Goal: Task Accomplishment & Management: Manage account settings

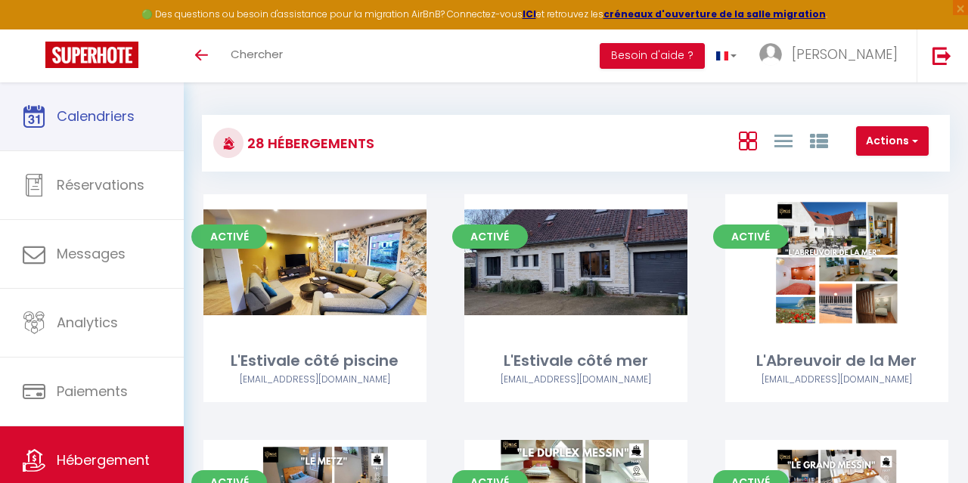
click at [121, 107] on link "Calendriers" at bounding box center [92, 116] width 184 height 68
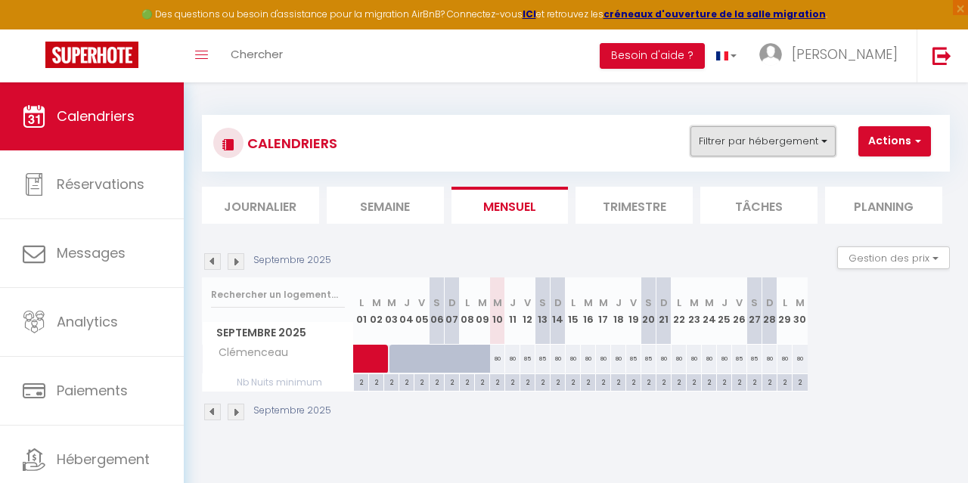
click at [806, 135] on button "Filtrer par hébergement" at bounding box center [763, 141] width 145 height 30
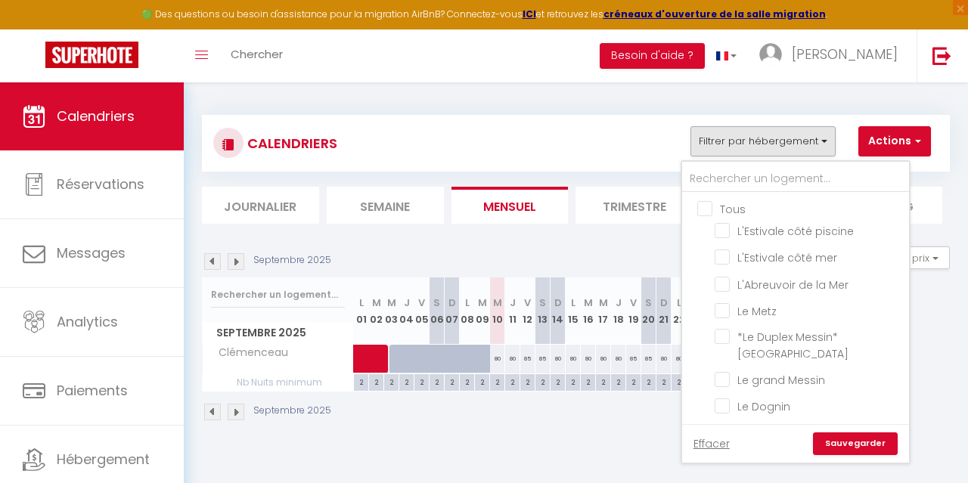
click at [736, 203] on input "Tous" at bounding box center [810, 207] width 227 height 15
checkbox input "true"
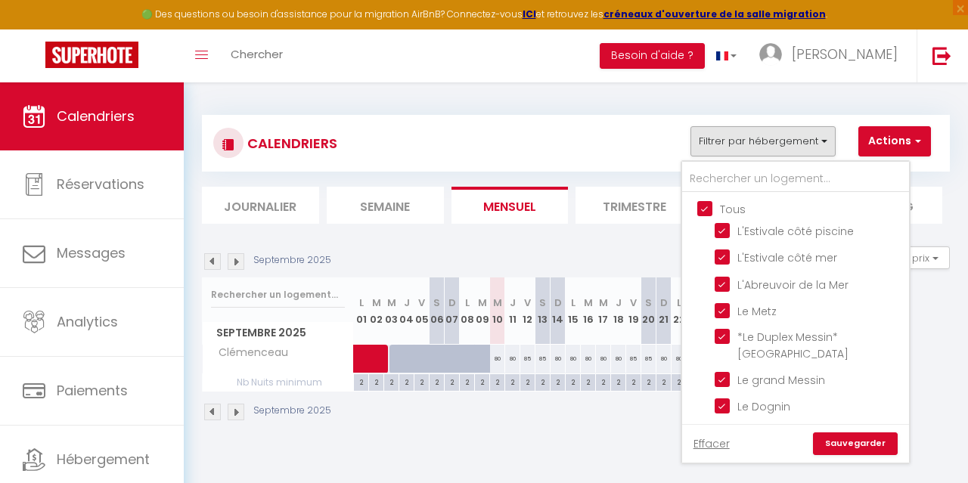
checkbox input "true"
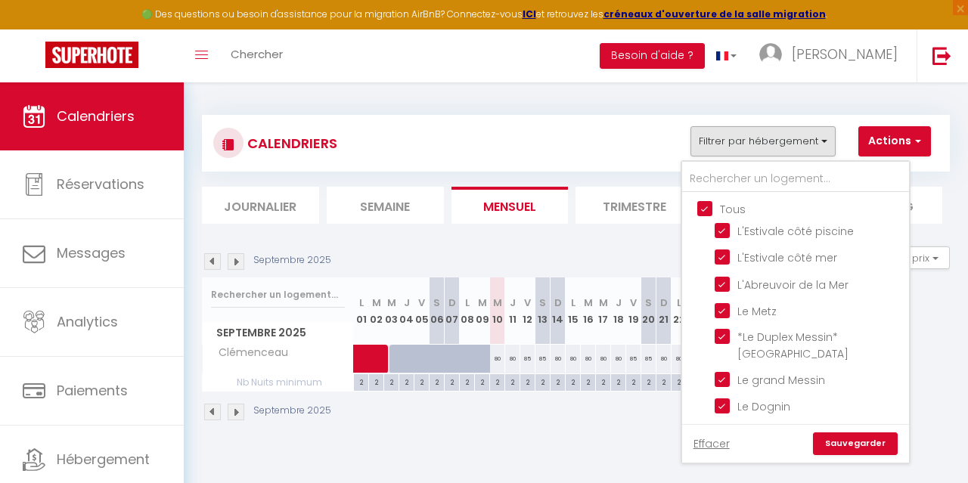
checkbox input "true"
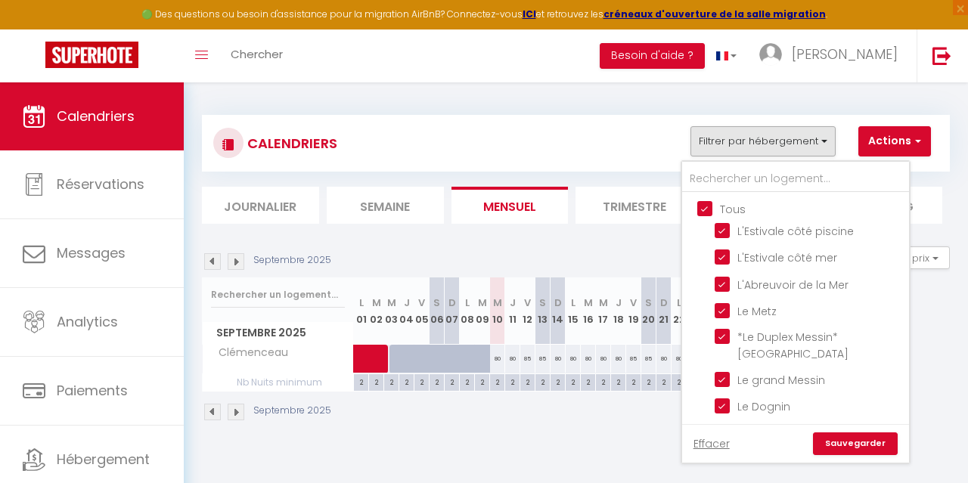
checkbox input "true"
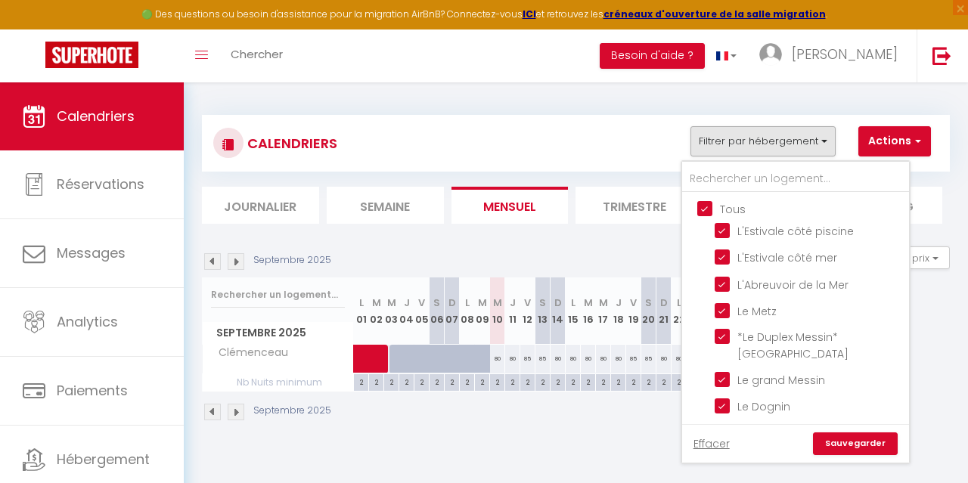
checkbox input "true"
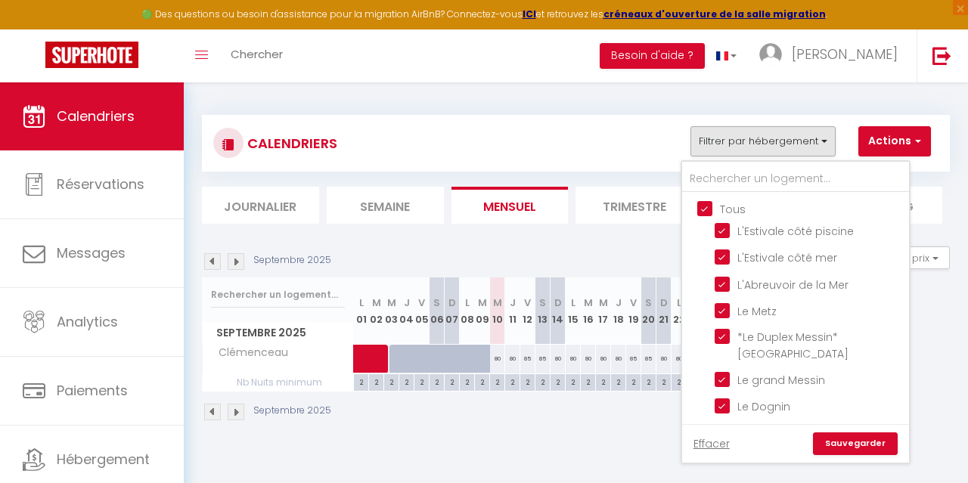
checkbox input "true"
click at [862, 449] on link "Sauvegarder" at bounding box center [855, 444] width 85 height 23
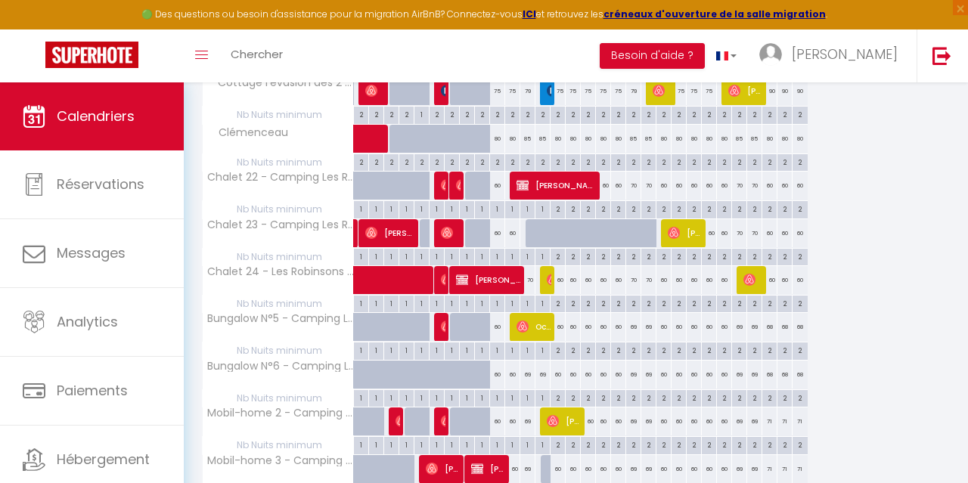
scroll to position [708, 0]
